Goal: Task Accomplishment & Management: Use online tool/utility

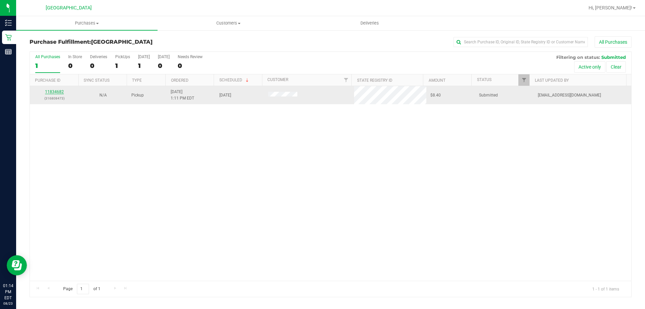
click at [59, 92] on link "11834682" at bounding box center [54, 91] width 19 height 5
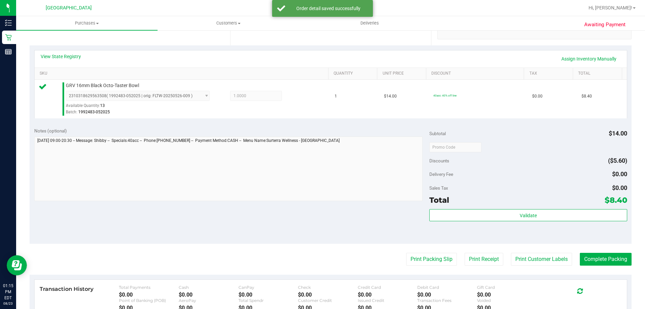
scroll to position [235, 0]
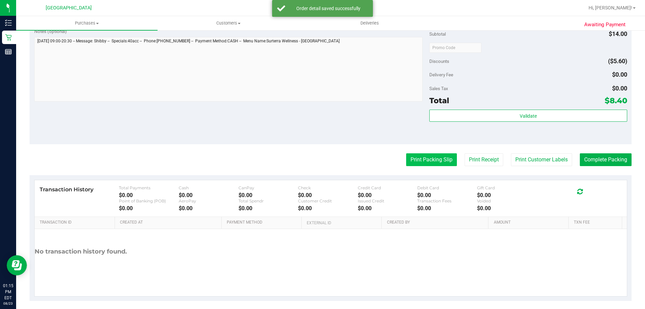
click at [437, 159] on button "Print Packing Slip" at bounding box center [431, 159] width 51 height 13
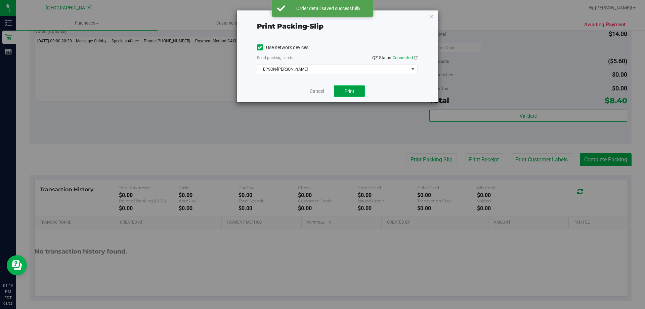
click at [344, 92] on button "Print" at bounding box center [349, 90] width 31 height 11
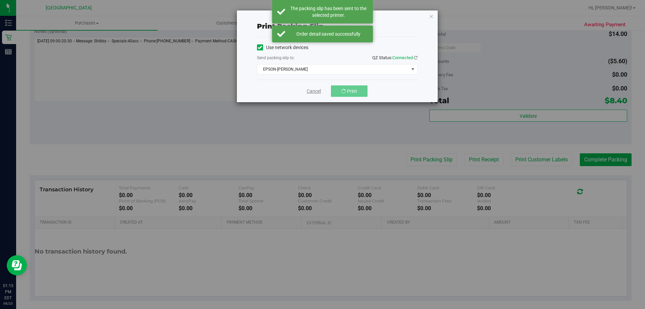
click at [314, 92] on link "Cancel" at bounding box center [314, 91] width 14 height 7
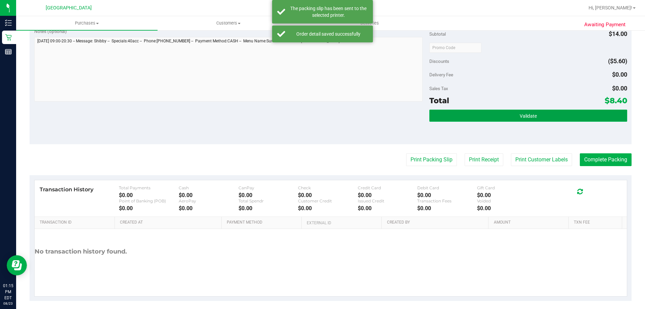
click at [544, 117] on button "Validate" at bounding box center [527, 115] width 197 height 12
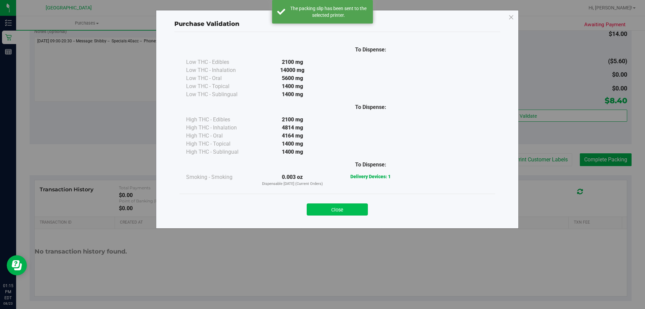
click at [351, 210] on button "Close" at bounding box center [337, 209] width 61 height 12
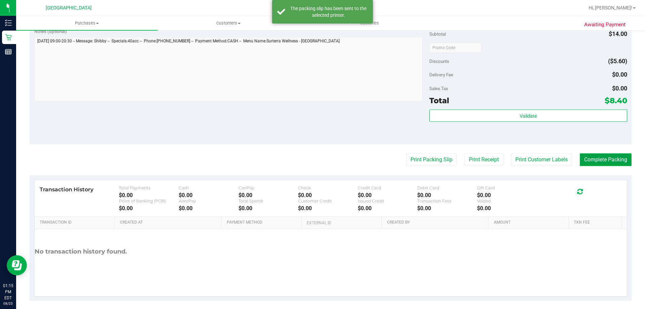
click at [604, 159] on button "Complete Packing" at bounding box center [606, 159] width 52 height 13
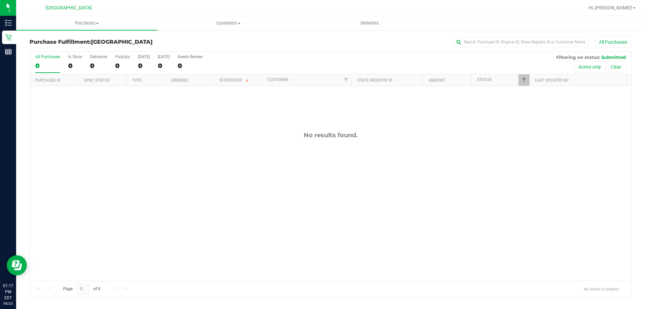
click at [338, 45] on div "All Purchases" at bounding box center [430, 41] width 401 height 11
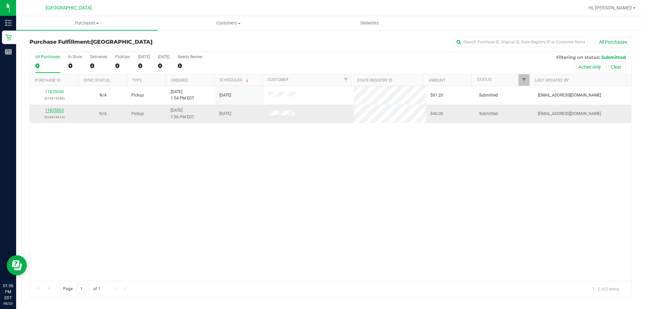
click at [57, 110] on link "11835063" at bounding box center [54, 110] width 19 height 5
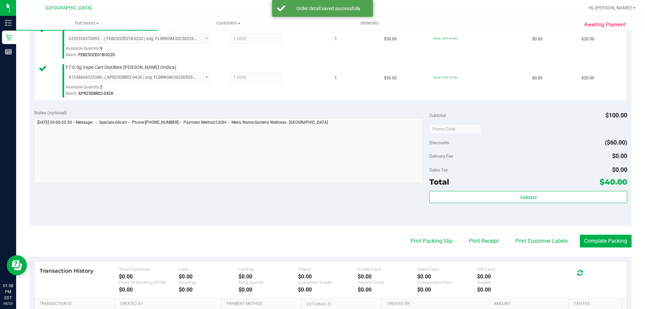
scroll to position [279, 0]
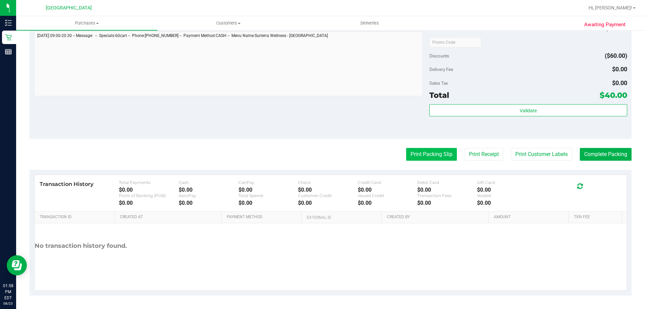
click at [432, 156] on button "Print Packing Slip" at bounding box center [431, 154] width 51 height 13
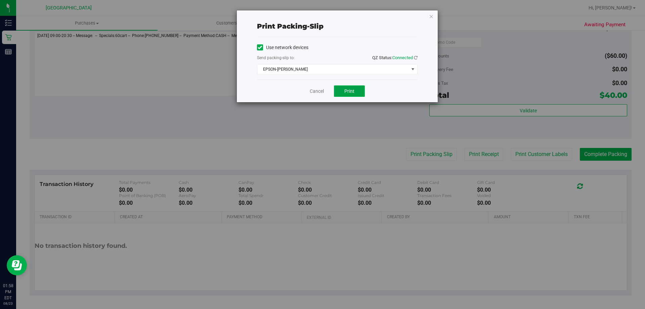
click at [357, 90] on button "Print" at bounding box center [349, 90] width 31 height 11
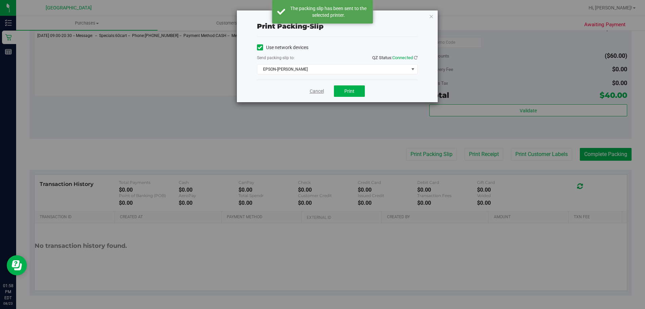
click at [319, 88] on link "Cancel" at bounding box center [317, 91] width 14 height 7
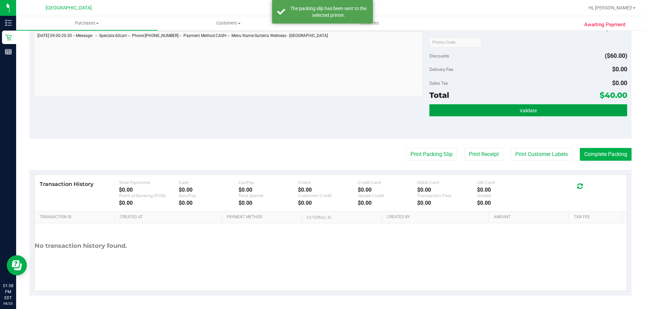
click at [543, 110] on button "Validate" at bounding box center [527, 110] width 197 height 12
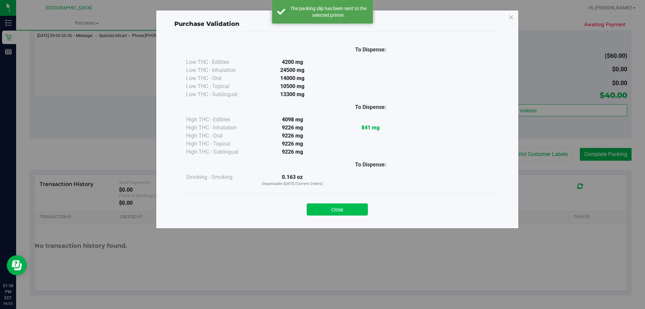
click at [345, 206] on button "Close" at bounding box center [337, 209] width 61 height 12
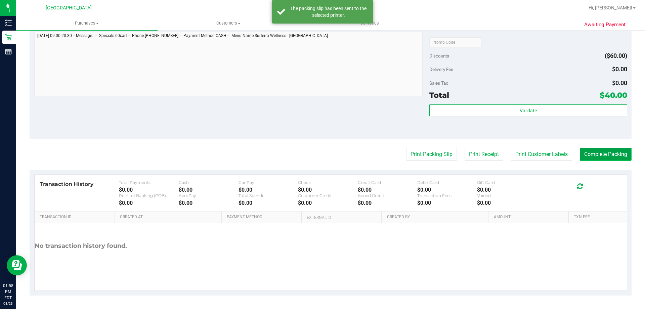
click at [614, 155] on button "Complete Packing" at bounding box center [606, 154] width 52 height 13
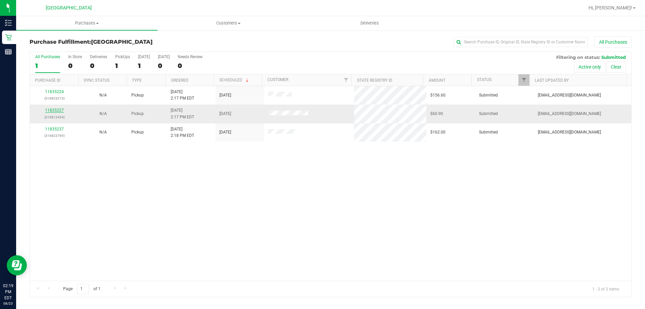
click at [51, 111] on link "11835227" at bounding box center [54, 110] width 19 height 5
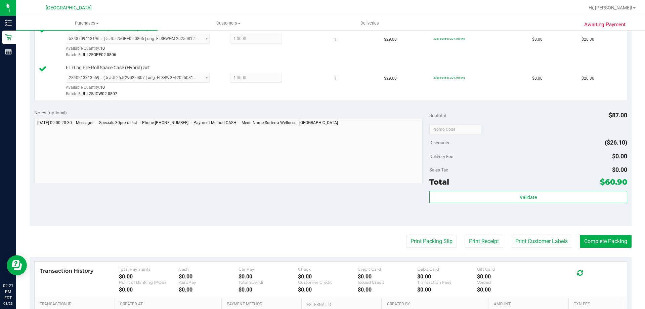
scroll to position [235, 0]
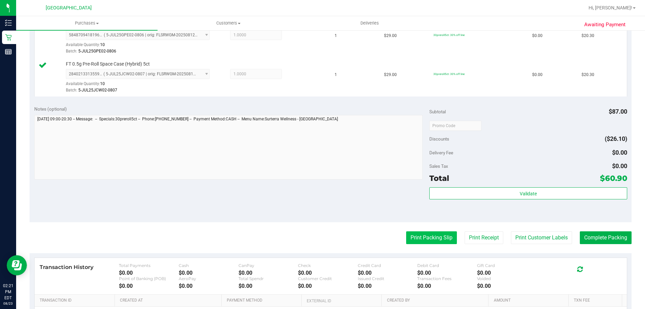
click at [439, 236] on button "Print Packing Slip" at bounding box center [431, 237] width 51 height 13
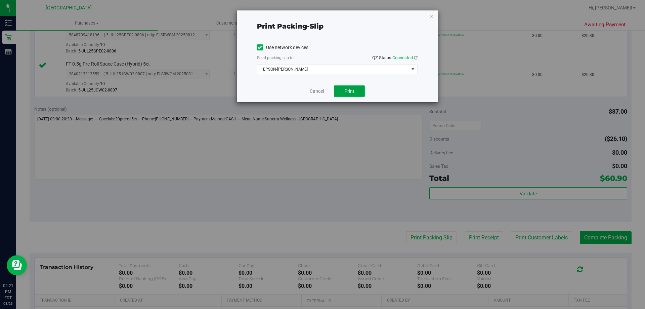
click at [356, 94] on button "Print" at bounding box center [349, 90] width 31 height 11
click at [324, 89] on div "Cancel Print" at bounding box center [337, 91] width 160 height 22
click at [301, 96] on div "Cancel Print" at bounding box center [337, 91] width 160 height 22
click at [310, 88] on link "Cancel" at bounding box center [317, 91] width 14 height 7
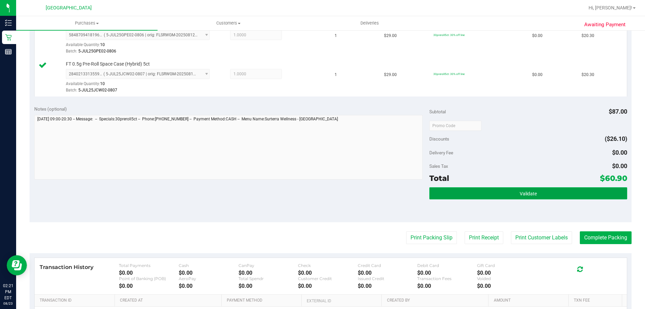
click at [514, 188] on button "Validate" at bounding box center [527, 193] width 197 height 12
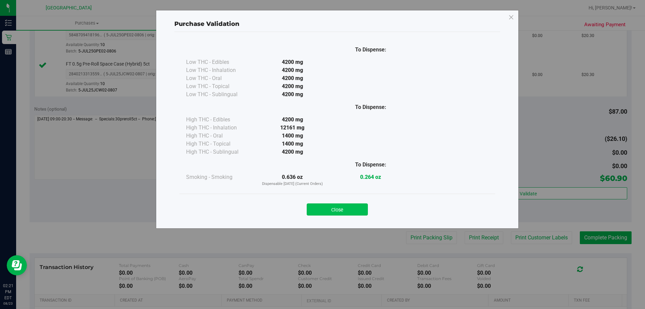
click at [354, 206] on button "Close" at bounding box center [337, 209] width 61 height 12
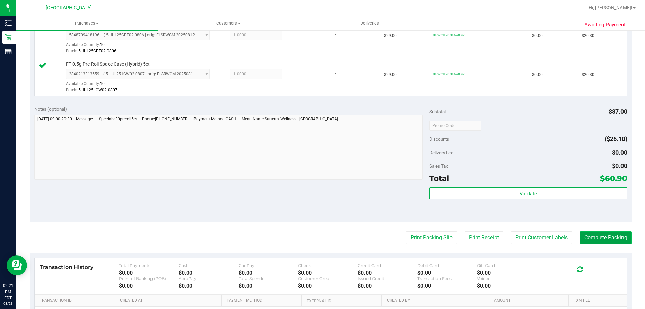
click at [619, 231] on button "Complete Packing" at bounding box center [606, 237] width 52 height 13
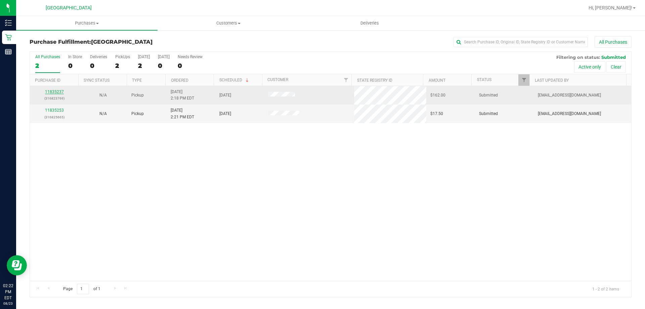
click at [57, 93] on link "11835237" at bounding box center [54, 91] width 19 height 5
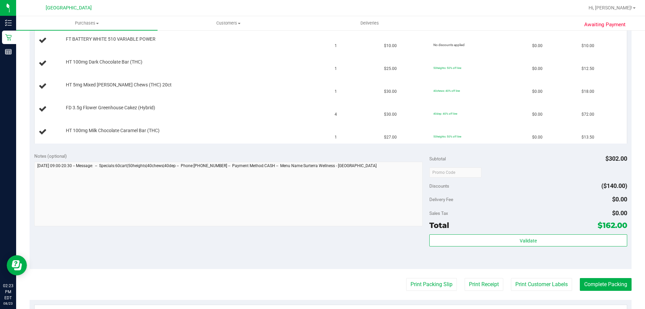
scroll to position [269, 0]
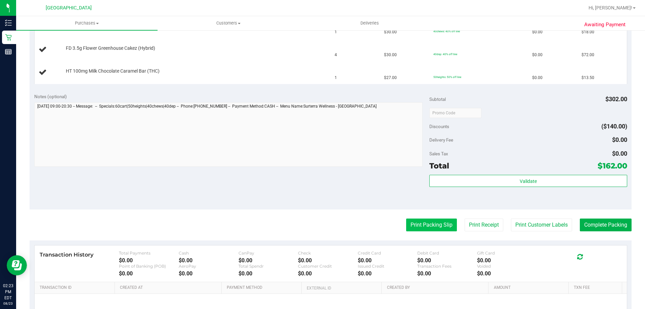
click at [421, 223] on button "Print Packing Slip" at bounding box center [431, 224] width 51 height 13
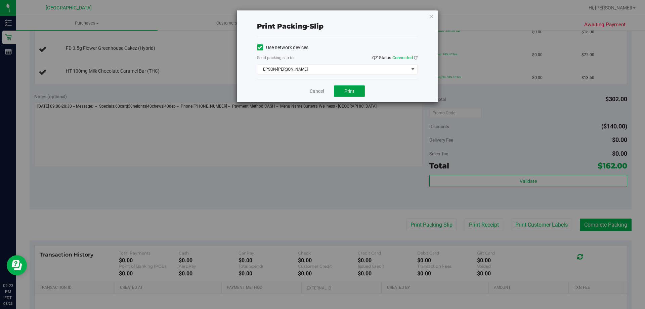
click at [349, 95] on button "Print" at bounding box center [349, 90] width 31 height 11
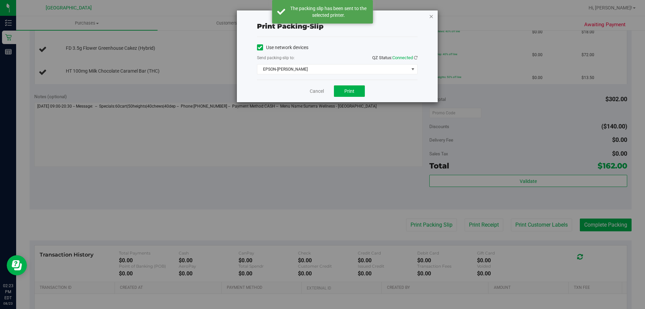
click at [432, 14] on icon "button" at bounding box center [431, 16] width 5 height 8
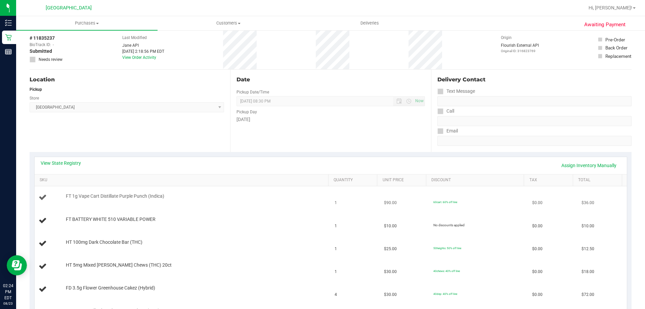
scroll to position [0, 0]
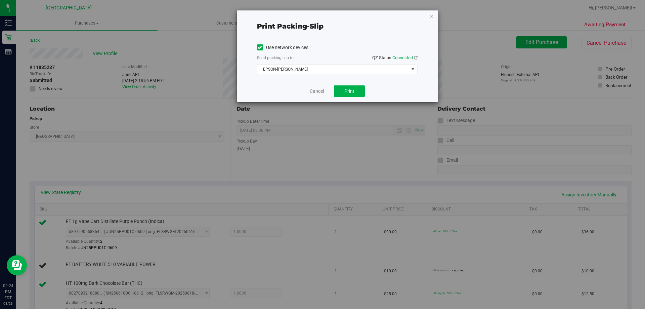
click at [318, 95] on div "Cancel Print" at bounding box center [337, 91] width 160 height 22
click at [318, 91] on link "Cancel" at bounding box center [317, 91] width 14 height 7
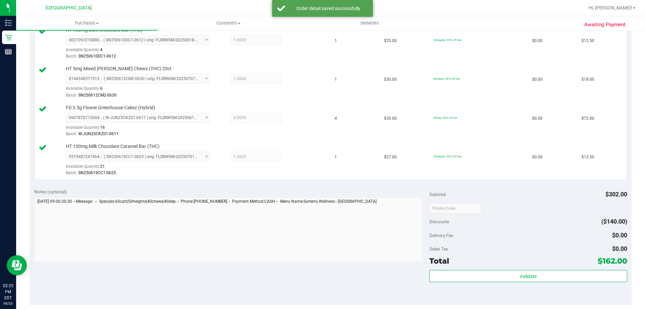
scroll to position [411, 0]
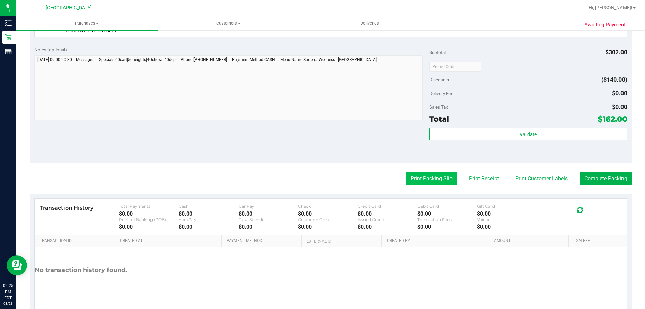
click at [429, 181] on button "Print Packing Slip" at bounding box center [431, 178] width 51 height 13
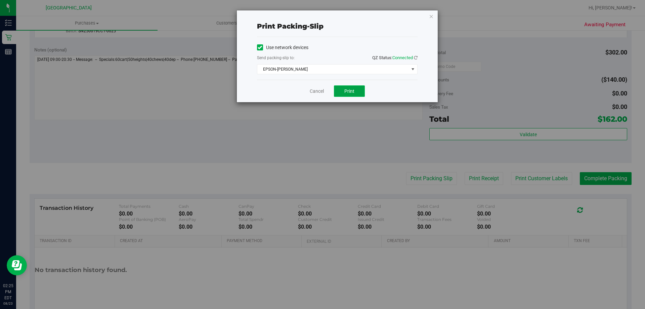
click at [343, 90] on button "Print" at bounding box center [349, 90] width 31 height 11
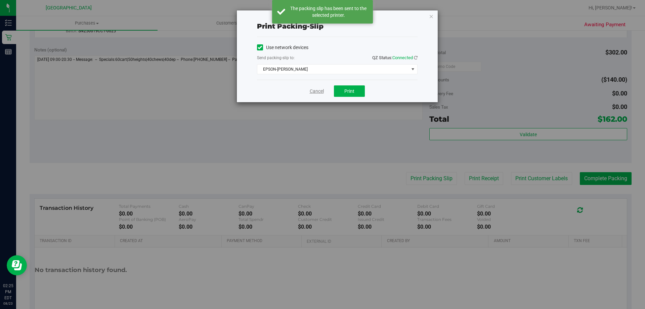
click at [320, 90] on link "Cancel" at bounding box center [317, 91] width 14 height 7
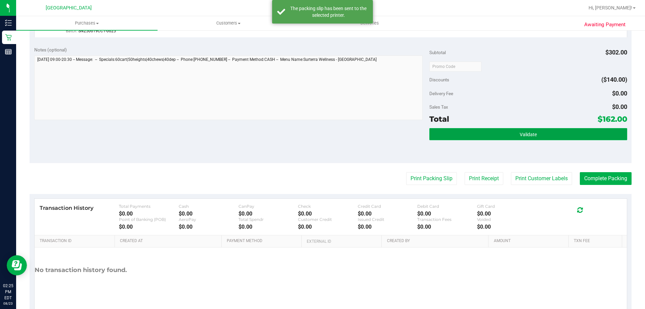
click at [546, 135] on button "Validate" at bounding box center [527, 134] width 197 height 12
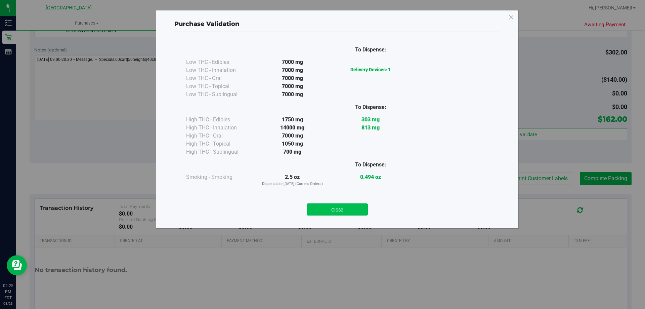
click at [341, 210] on button "Close" at bounding box center [337, 209] width 61 height 12
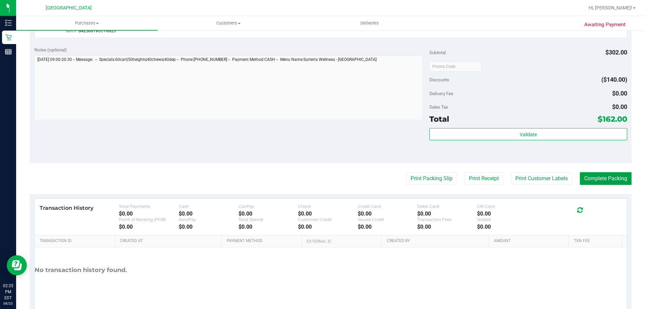
click at [607, 176] on button "Complete Packing" at bounding box center [606, 178] width 52 height 13
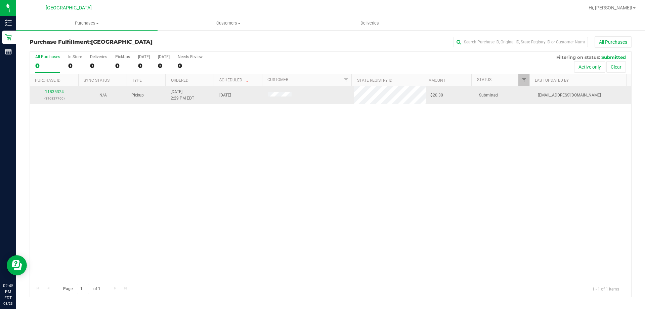
click at [58, 92] on link "11835324" at bounding box center [54, 91] width 19 height 5
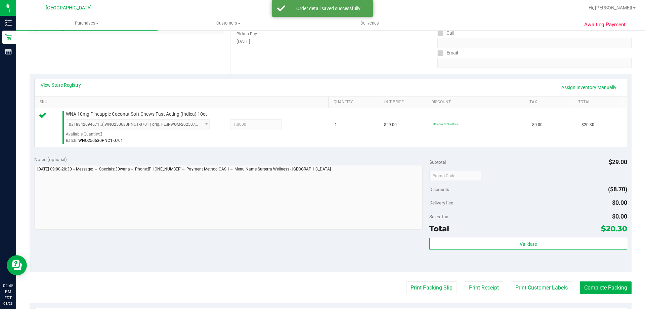
scroll to position [201, 0]
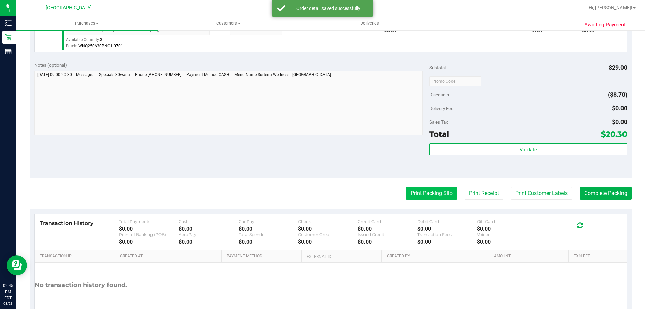
click at [434, 193] on button "Print Packing Slip" at bounding box center [431, 193] width 51 height 13
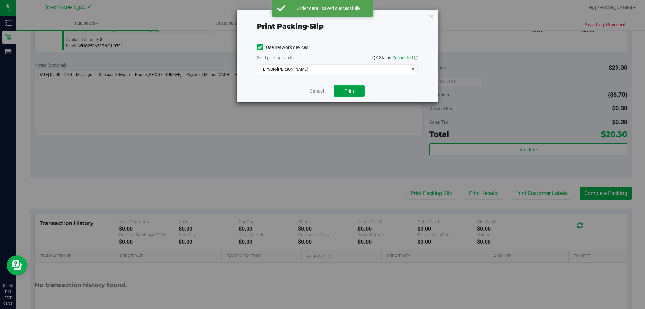
drag, startPoint x: 350, startPoint y: 88, endPoint x: 350, endPoint y: 82, distance: 5.7
click at [349, 86] on button "Print" at bounding box center [349, 90] width 31 height 11
click at [324, 91] on div "Cancel Print" at bounding box center [337, 91] width 160 height 22
click at [320, 91] on link "Cancel" at bounding box center [317, 91] width 14 height 7
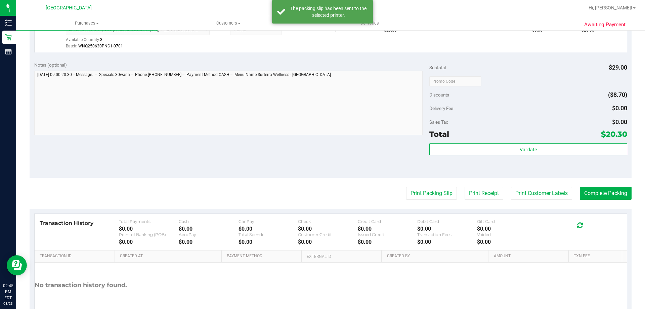
click at [519, 157] on div "Validate" at bounding box center [527, 158] width 197 height 30
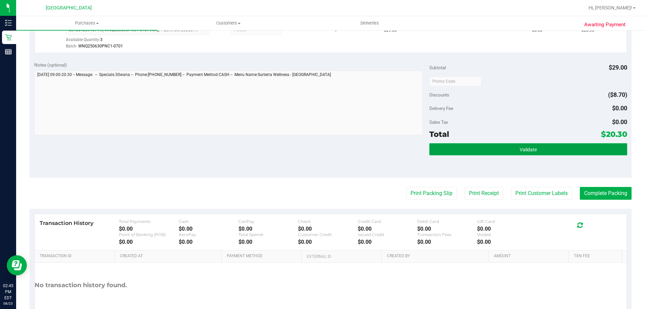
click at [524, 152] on button "Validate" at bounding box center [527, 149] width 197 height 12
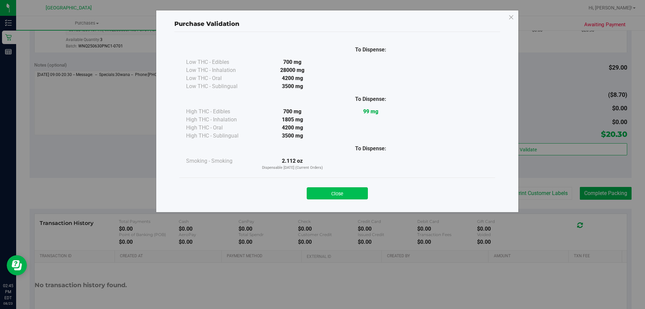
click at [348, 191] on button "Close" at bounding box center [337, 193] width 61 height 12
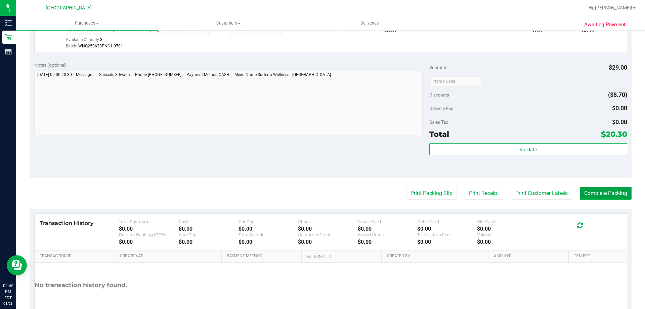
click at [611, 191] on button "Complete Packing" at bounding box center [606, 193] width 52 height 13
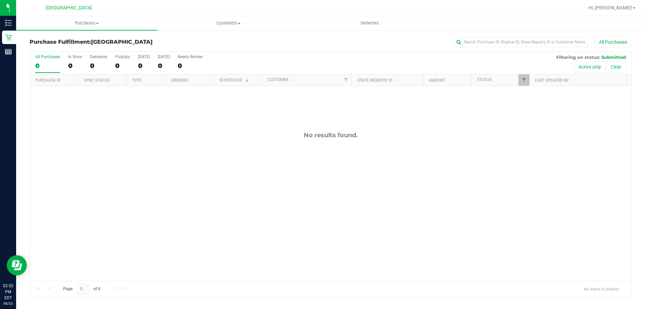
drag, startPoint x: 447, startPoint y: 226, endPoint x: 451, endPoint y: 213, distance: 13.6
click at [448, 226] on div "No results found." at bounding box center [330, 206] width 601 height 240
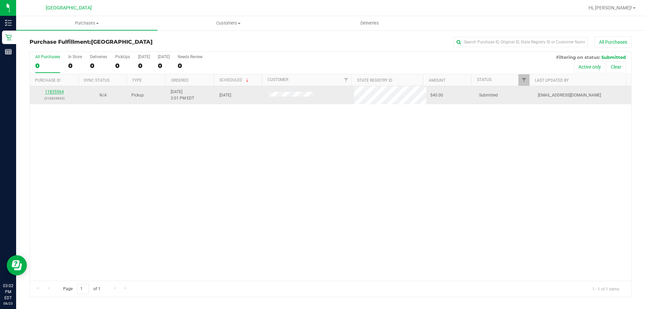
click at [60, 91] on link "11835564" at bounding box center [54, 91] width 19 height 5
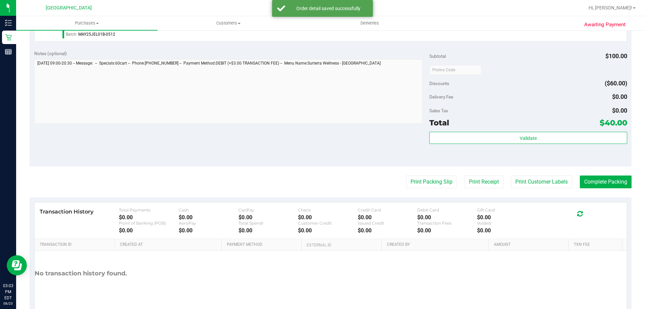
scroll to position [279, 0]
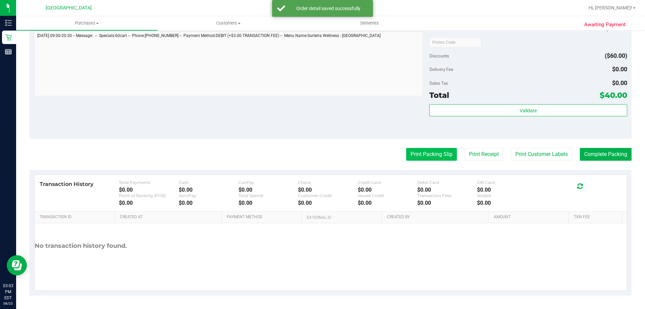
click at [420, 155] on button "Print Packing Slip" at bounding box center [431, 154] width 51 height 13
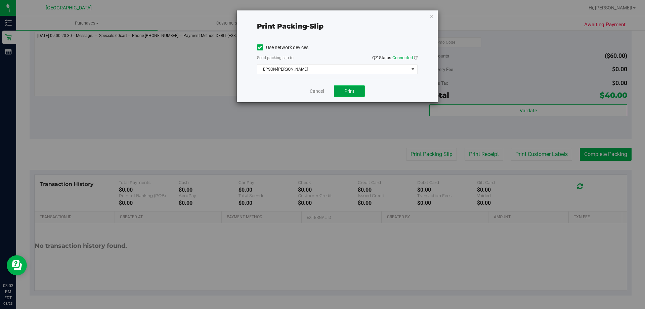
click at [344, 93] on span "Print" at bounding box center [349, 90] width 10 height 5
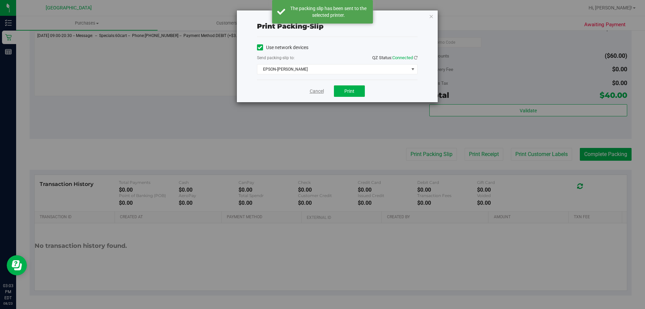
click at [316, 94] on link "Cancel" at bounding box center [317, 91] width 14 height 7
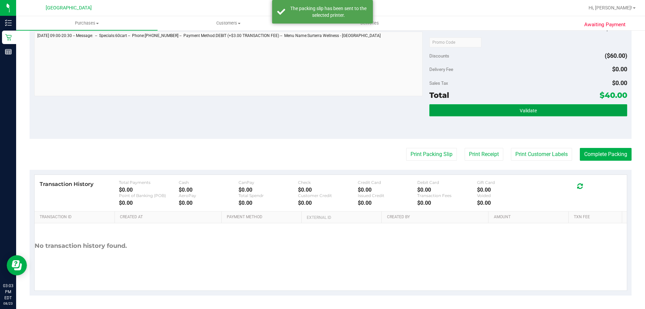
click at [527, 110] on span "Validate" at bounding box center [527, 110] width 17 height 5
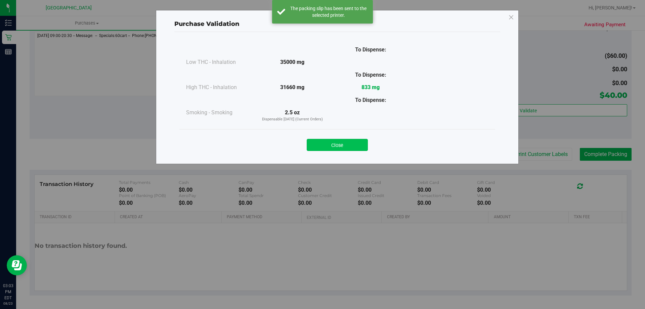
click at [339, 147] on button "Close" at bounding box center [337, 145] width 61 height 12
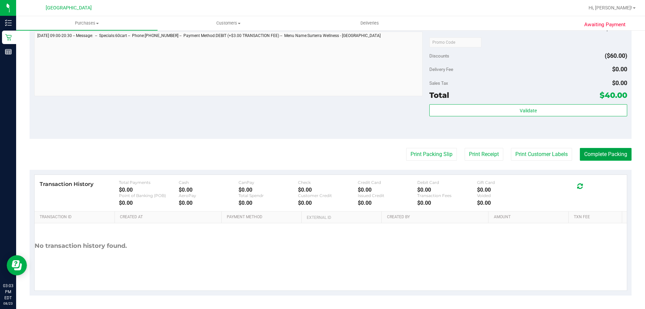
click at [604, 154] on button "Complete Packing" at bounding box center [606, 154] width 52 height 13
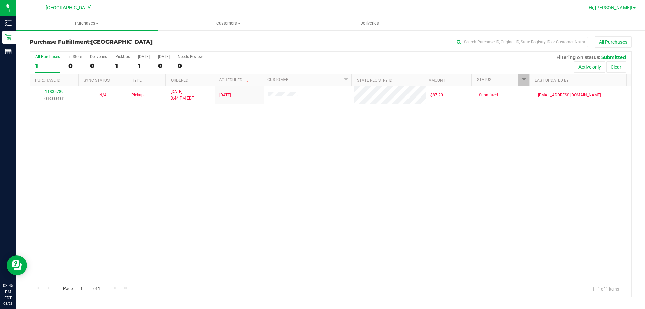
click at [617, 8] on span "Hi, [PERSON_NAME]!" at bounding box center [610, 7] width 44 height 5
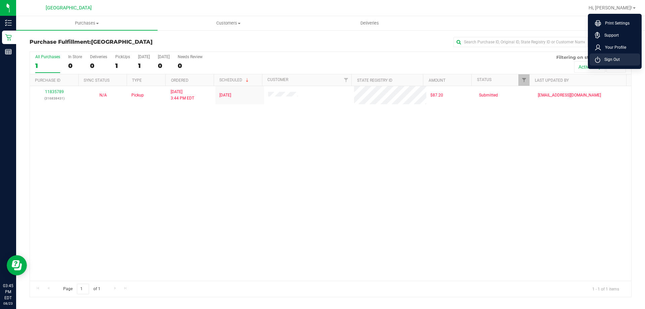
click at [608, 57] on span "Sign Out" at bounding box center [609, 59] width 19 height 7
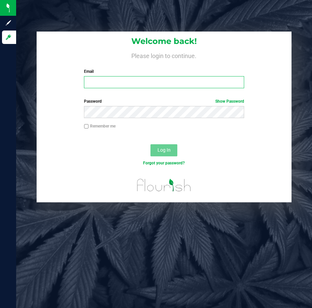
click at [103, 81] on input "Email" at bounding box center [164, 82] width 160 height 12
type input "[EMAIL_ADDRESS][DOMAIN_NAME]"
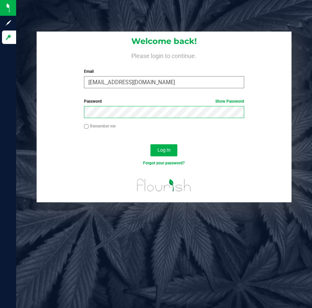
click at [150, 144] on button "Log In" at bounding box center [163, 150] width 27 height 12
